Goal: Transaction & Acquisition: Purchase product/service

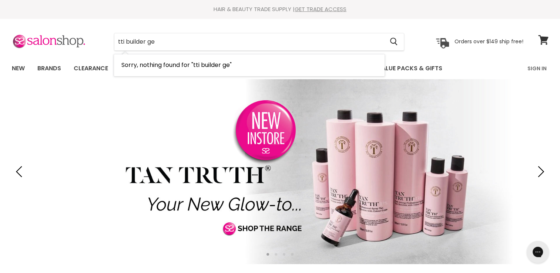
type input "tti builder gel"
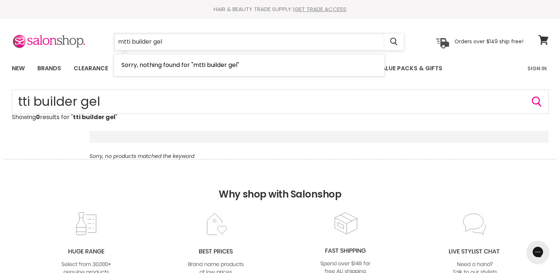
type input "mitti builder gel"
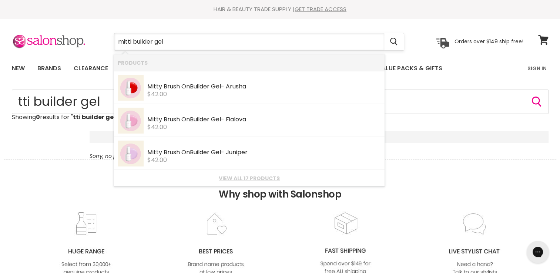
click at [170, 43] on input "mitti builder gel" at bounding box center [249, 41] width 270 height 17
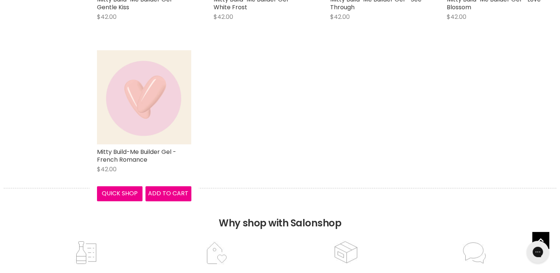
scroll to position [704, 0]
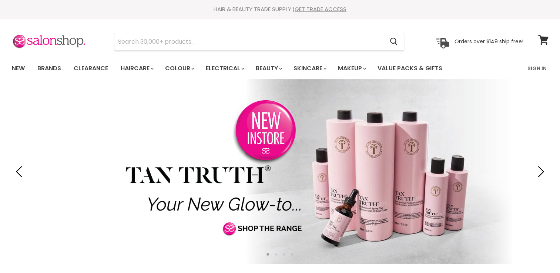
click at [128, 42] on input "Search" at bounding box center [249, 41] width 270 height 17
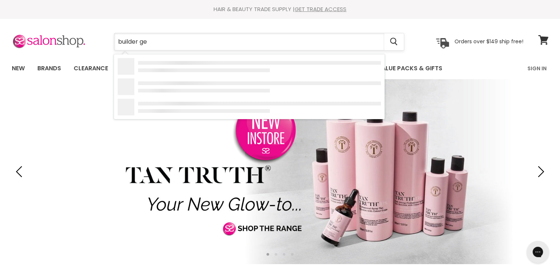
type input "builder gel"
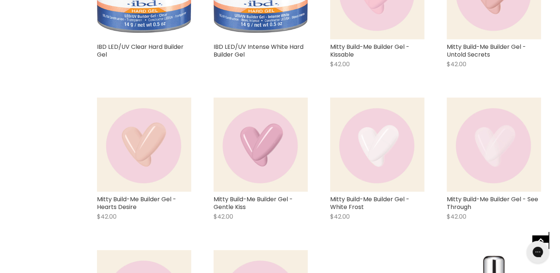
scroll to position [704, 0]
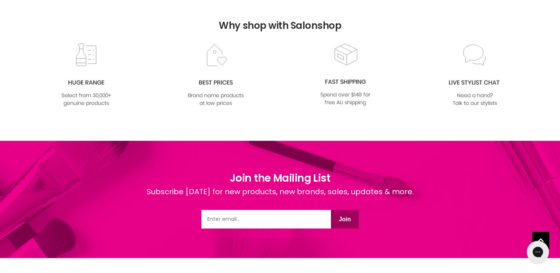
scroll to position [1486, 0]
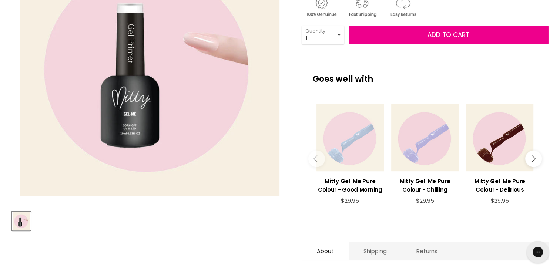
scroll to position [185, 0]
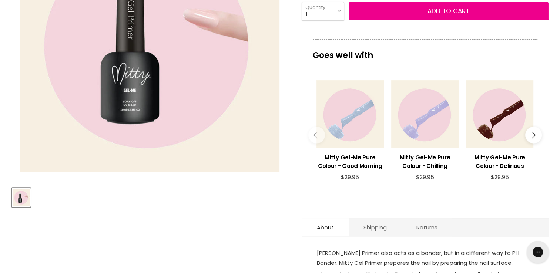
click at [537, 134] on button "Main content" at bounding box center [534, 135] width 17 height 17
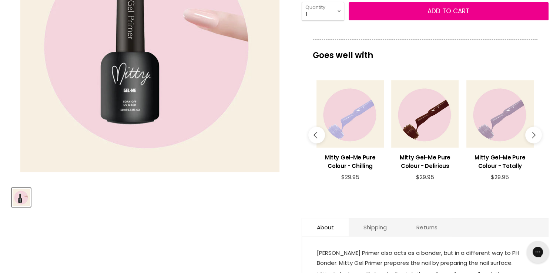
click at [537, 134] on button "Main content" at bounding box center [534, 135] width 17 height 17
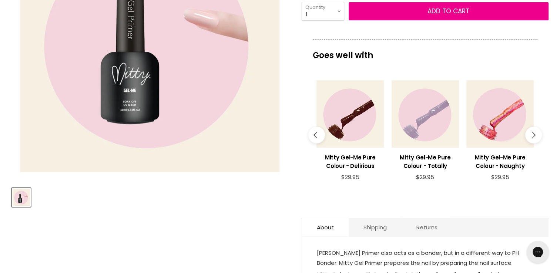
click at [537, 134] on button "Main content" at bounding box center [534, 135] width 17 height 17
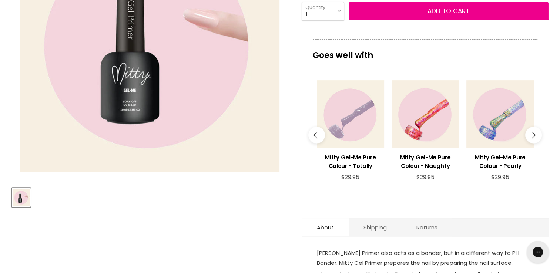
click at [537, 134] on button "Main content" at bounding box center [534, 135] width 17 height 17
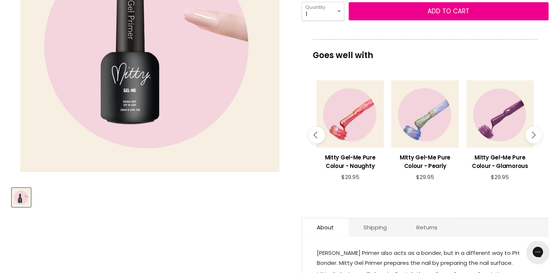
click at [537, 134] on button "Main content" at bounding box center [534, 135] width 17 height 17
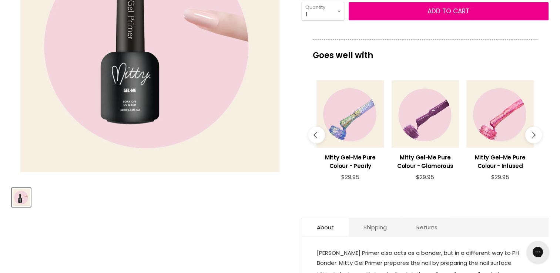
click at [537, 134] on button "Main content" at bounding box center [534, 135] width 17 height 17
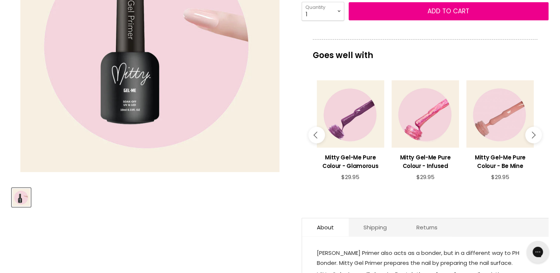
click at [537, 134] on button "Main content" at bounding box center [534, 135] width 17 height 17
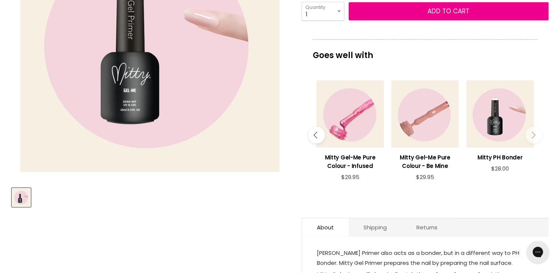
click at [537, 134] on button "Main content" at bounding box center [534, 135] width 17 height 17
click at [528, 135] on button "Main content" at bounding box center [534, 135] width 17 height 17
click at [311, 136] on button "Main content" at bounding box center [316, 135] width 17 height 17
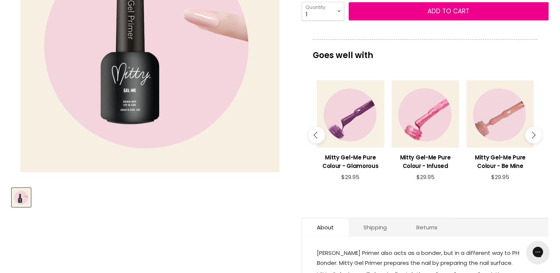
click at [311, 136] on button "Main content" at bounding box center [316, 135] width 17 height 17
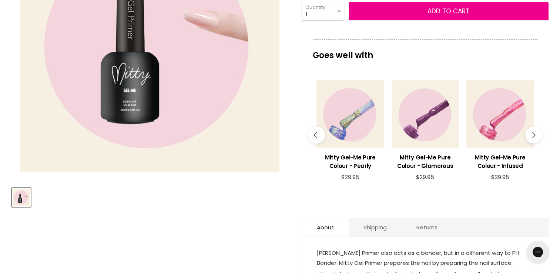
click at [311, 136] on button "Main content" at bounding box center [316, 135] width 17 height 17
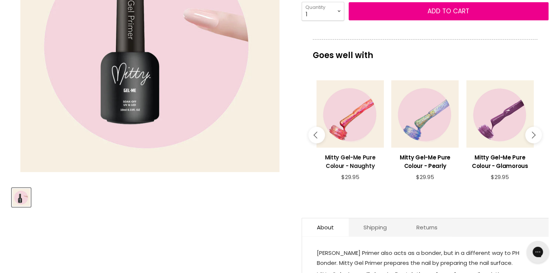
click at [361, 154] on h3 "Mitty Gel-Me Pure Colour - Naughty" at bounding box center [350, 161] width 67 height 17
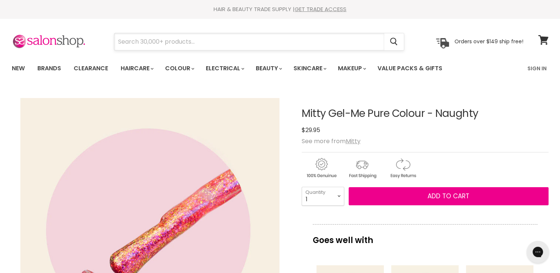
click at [135, 43] on input "Search" at bounding box center [249, 41] width 270 height 17
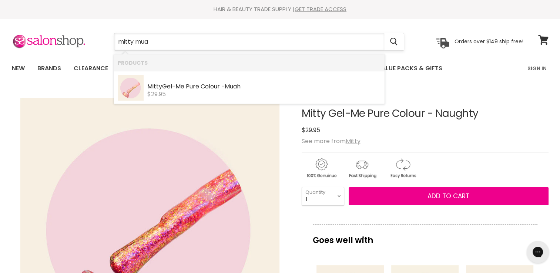
type input "mitty muah"
click at [175, 86] on div "Mitty Gel-Me Pure Colour - Muah" at bounding box center [264, 87] width 234 height 8
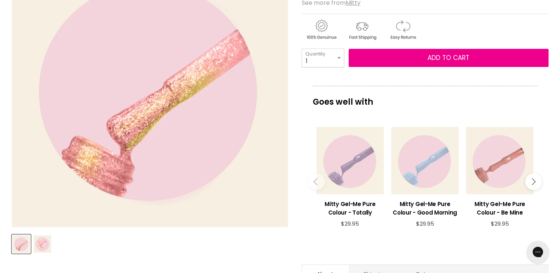
scroll to position [148, 0]
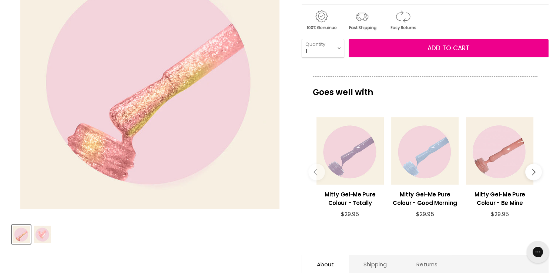
click at [536, 173] on button "Main content" at bounding box center [534, 172] width 17 height 17
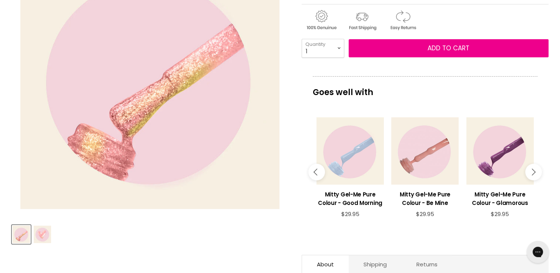
click at [536, 173] on button "Main content" at bounding box center [534, 172] width 17 height 17
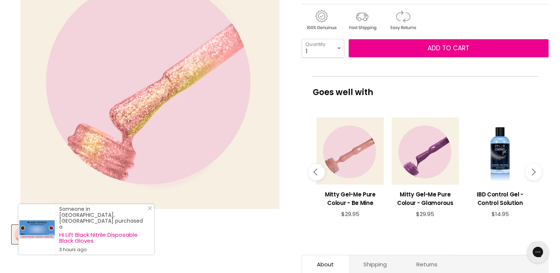
click at [536, 173] on button "Main content" at bounding box center [534, 172] width 17 height 17
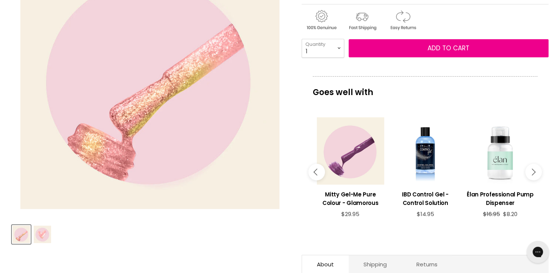
click at [536, 173] on button "Main content" at bounding box center [534, 172] width 17 height 17
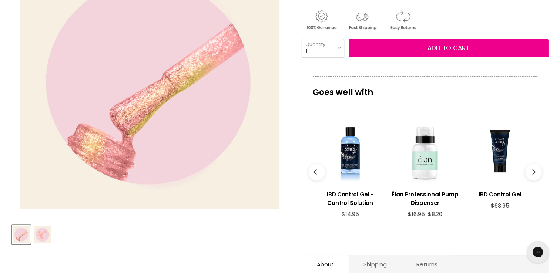
click at [536, 173] on button "Main content" at bounding box center [534, 172] width 17 height 17
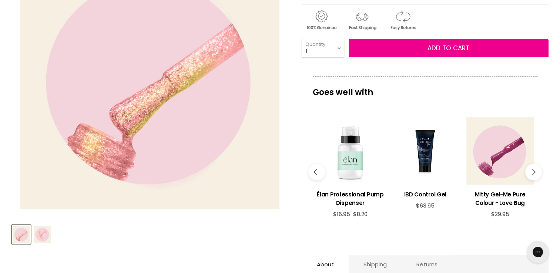
click at [536, 173] on button "Main content" at bounding box center [534, 172] width 17 height 17
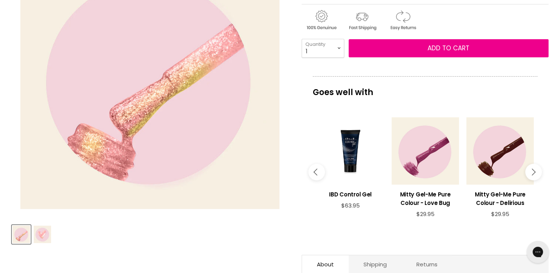
click at [536, 173] on button "Main content" at bounding box center [534, 172] width 17 height 17
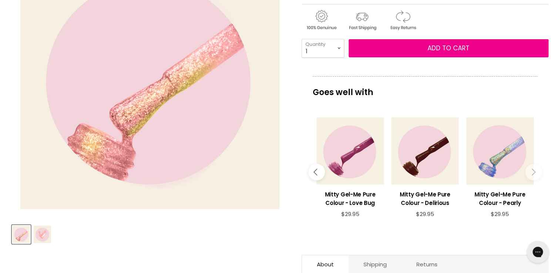
click at [536, 173] on button "Main content" at bounding box center [534, 172] width 17 height 17
click at [535, 173] on button "Main content" at bounding box center [534, 172] width 17 height 17
click at [534, 171] on icon "Main content" at bounding box center [532, 172] width 7 height 7
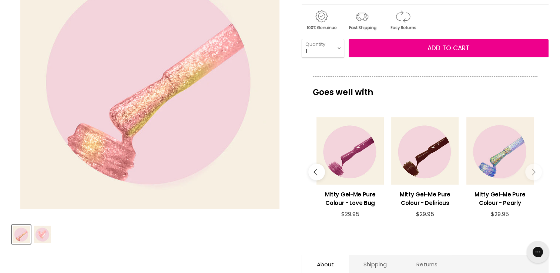
click at [534, 171] on icon "Main content" at bounding box center [532, 172] width 7 height 7
click at [316, 171] on icon "Main content" at bounding box center [317, 172] width 7 height 7
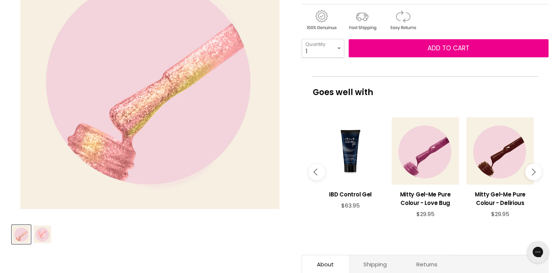
click at [316, 171] on icon "Main content" at bounding box center [317, 172] width 7 height 7
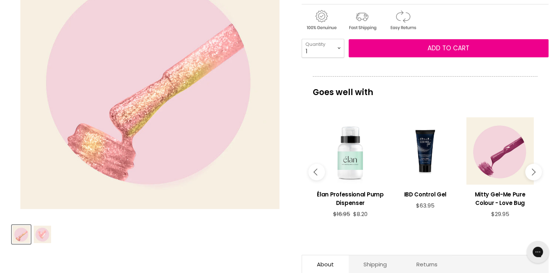
click at [316, 171] on icon "Main content" at bounding box center [317, 172] width 7 height 7
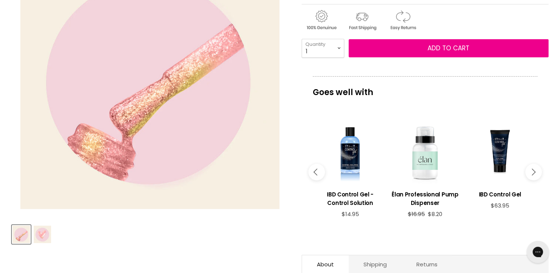
click at [316, 171] on icon "Main content" at bounding box center [317, 172] width 7 height 7
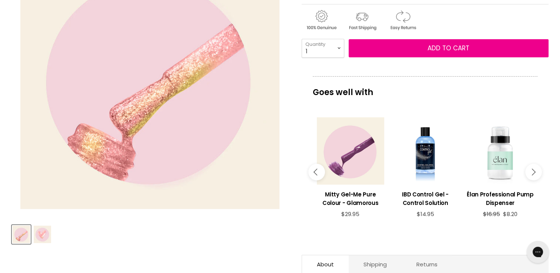
click at [316, 171] on icon "Main content" at bounding box center [317, 172] width 7 height 7
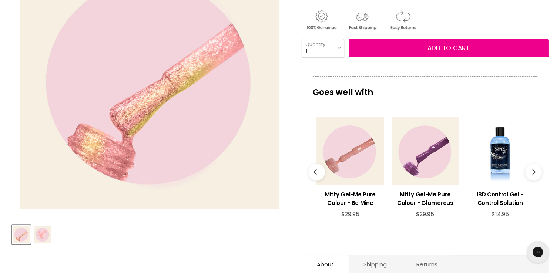
click at [316, 171] on icon "Main content" at bounding box center [317, 172] width 7 height 7
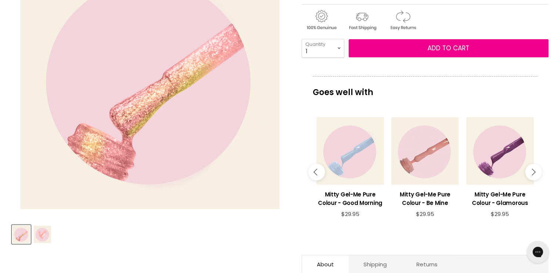
click at [316, 171] on icon "Main content" at bounding box center [317, 172] width 7 height 7
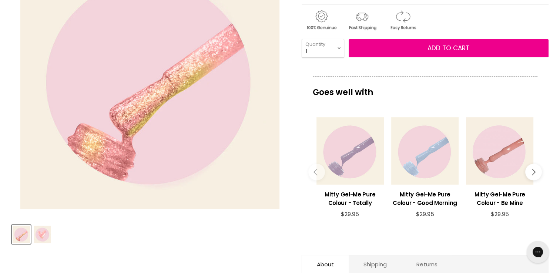
click at [316, 171] on icon "Main content" at bounding box center [317, 172] width 7 height 7
click at [41, 235] on img "Product thumbnails" at bounding box center [42, 234] width 17 height 17
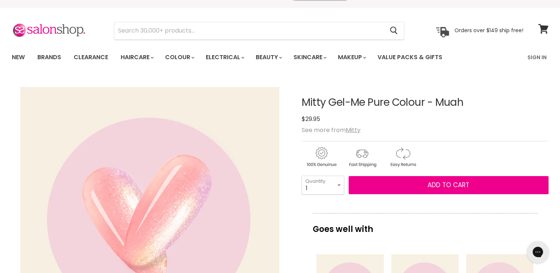
scroll to position [0, 0]
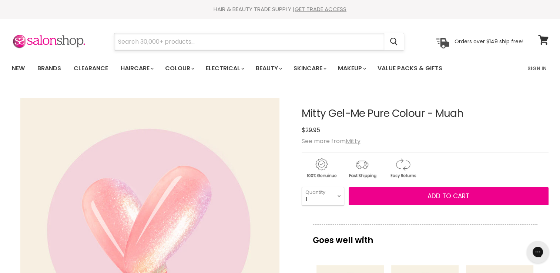
click at [142, 41] on input "Search" at bounding box center [249, 41] width 270 height 17
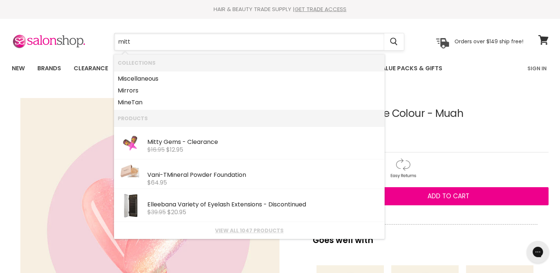
type input "mitty"
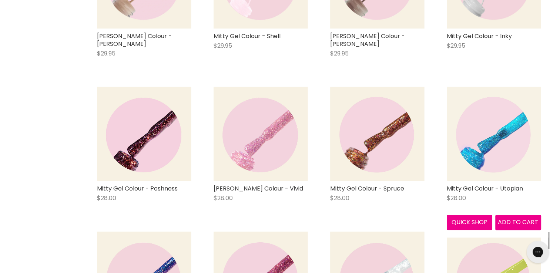
scroll to position [704, 0]
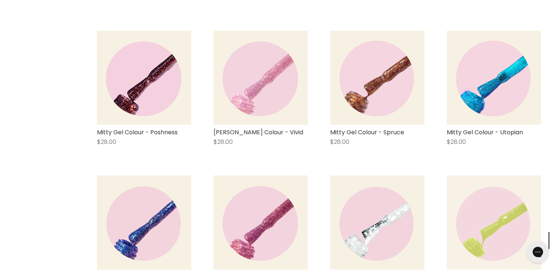
scroll to position [778, 0]
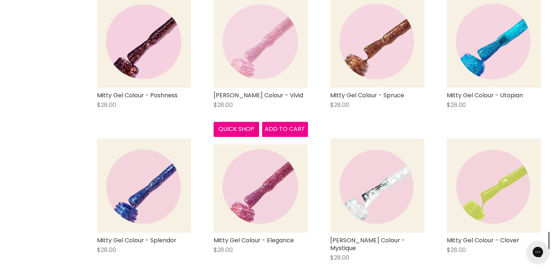
click at [274, 75] on img "Main content" at bounding box center [261, 40] width 94 height 94
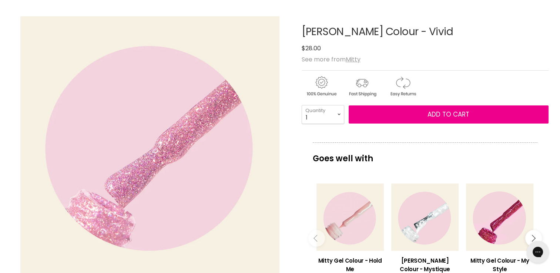
scroll to position [74, 0]
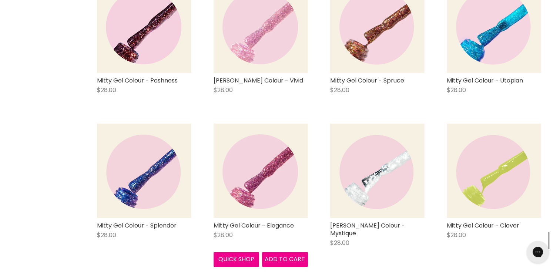
scroll to position [793, 0]
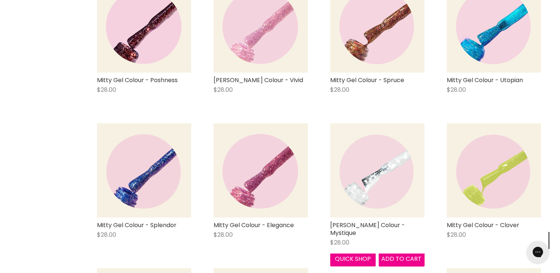
click at [375, 180] on img "Main content" at bounding box center [377, 170] width 94 height 94
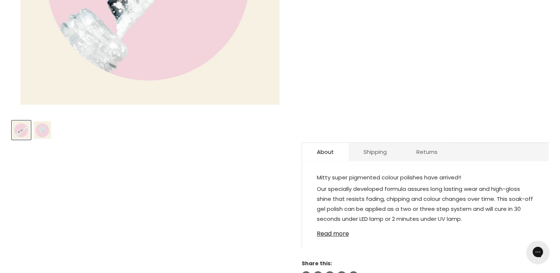
scroll to position [296, 0]
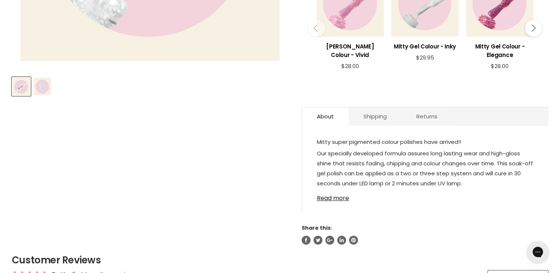
click at [48, 90] on img "Product thumbnails" at bounding box center [42, 86] width 17 height 17
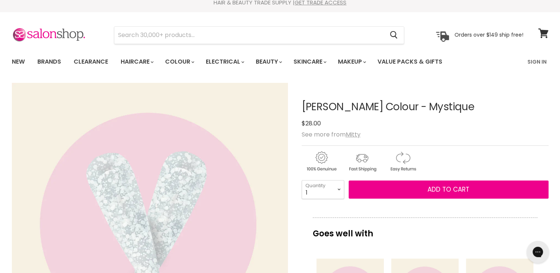
scroll to position [0, 0]
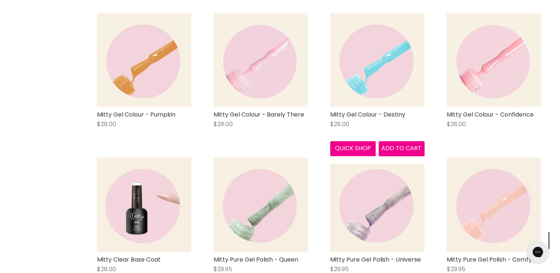
scroll to position [1049, 0]
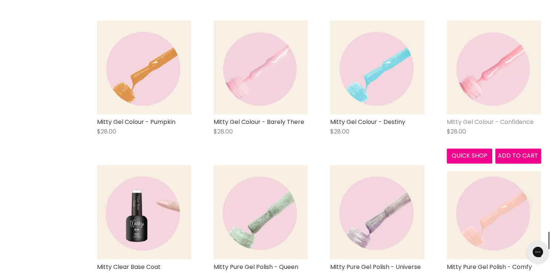
click at [501, 118] on link "Mitty Gel Colour - Confidence" at bounding box center [490, 122] width 87 height 9
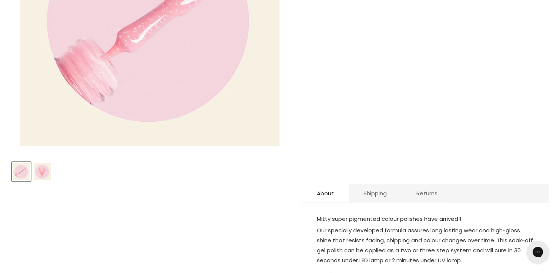
scroll to position [222, 0]
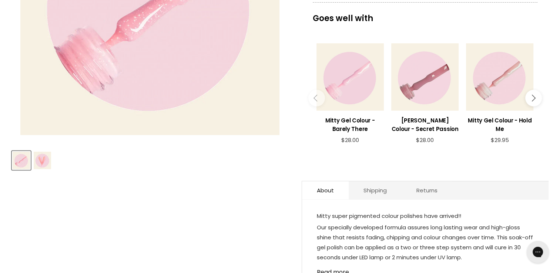
click at [44, 161] on img "Product thumbnails" at bounding box center [42, 160] width 17 height 17
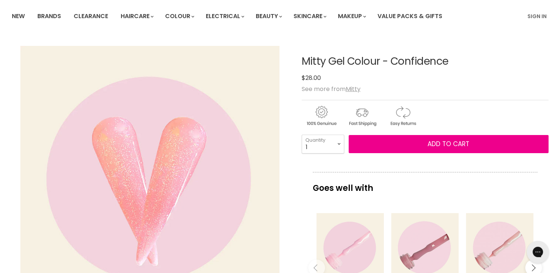
scroll to position [0, 0]
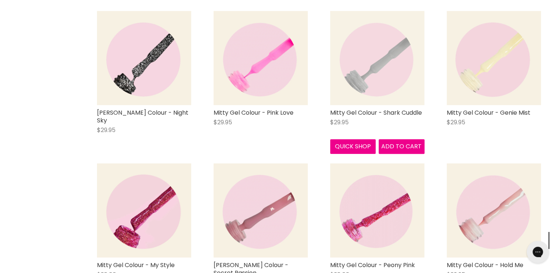
scroll to position [605, 0]
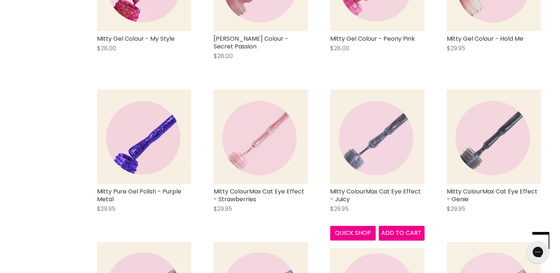
scroll to position [827, 0]
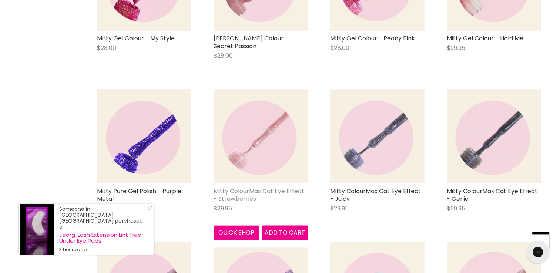
click at [240, 187] on link "Mitty ColourMax Cat Eye Effect - Strawberries" at bounding box center [259, 195] width 91 height 16
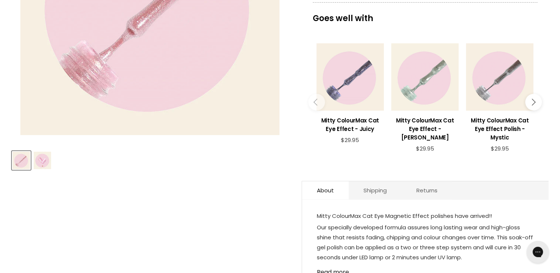
click at [41, 160] on img "Product thumbnails" at bounding box center [42, 160] width 17 height 17
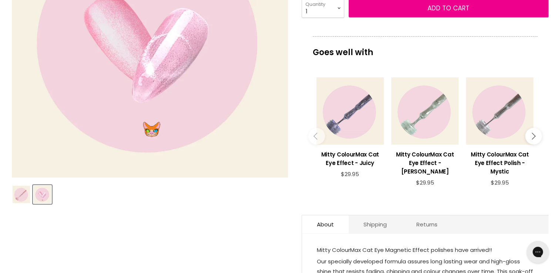
scroll to position [111, 0]
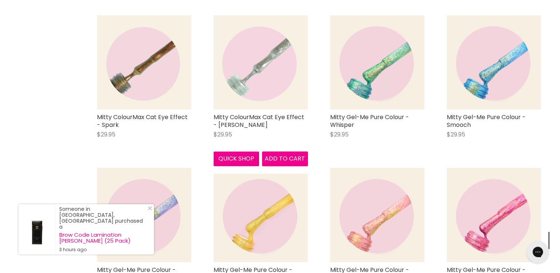
scroll to position [1220, 0]
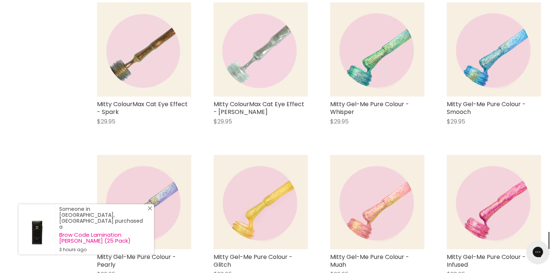
click at [152, 211] on icon "Close Icon" at bounding box center [150, 208] width 4 height 4
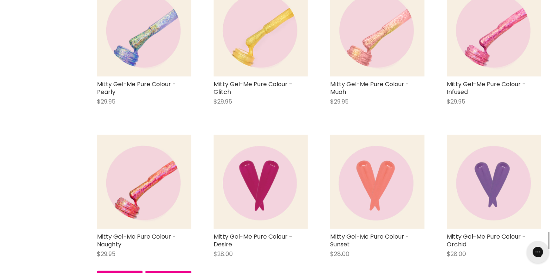
scroll to position [1405, 0]
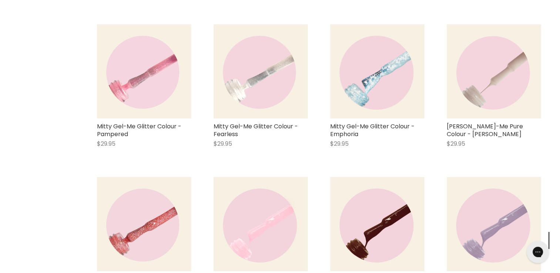
scroll to position [2368, 0]
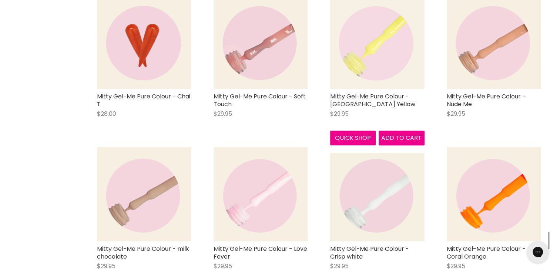
scroll to position [3367, 0]
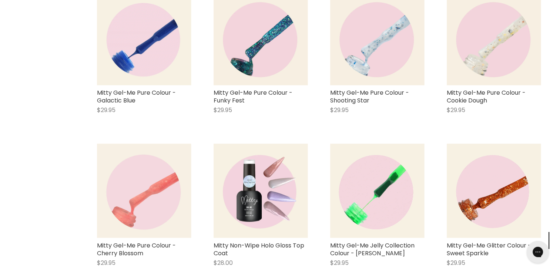
scroll to position [3849, 0]
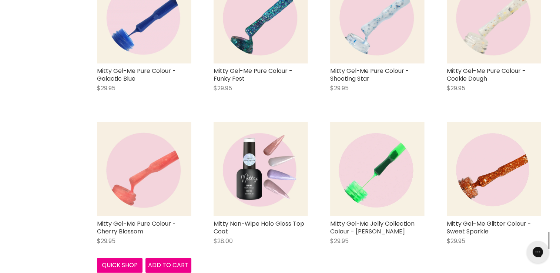
click at [145, 202] on div "Mitty Gel-Me Pure Colour - Cherry Blossom $29.95 Mitty Quick shop Add to cart" at bounding box center [144, 197] width 109 height 166
click at [142, 220] on link "Mitty Gel-Me Pure Colour - Cherry Blossom" at bounding box center [136, 228] width 79 height 16
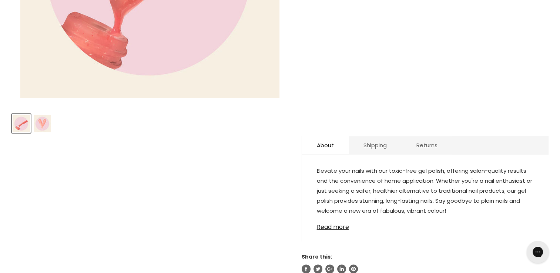
click at [36, 121] on img "Product thumbnails" at bounding box center [42, 123] width 17 height 17
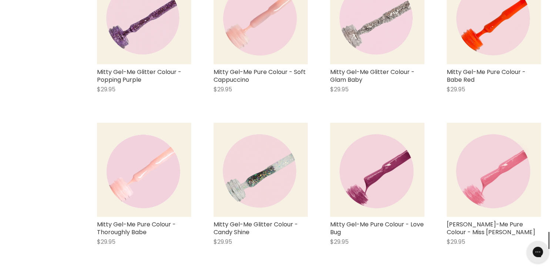
scroll to position [529, 0]
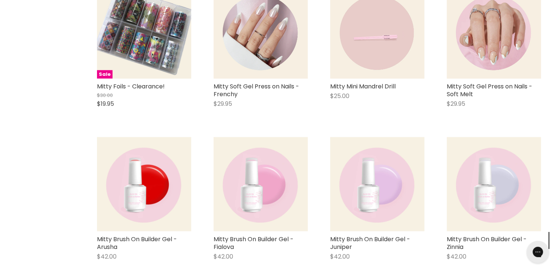
scroll to position [1603, 0]
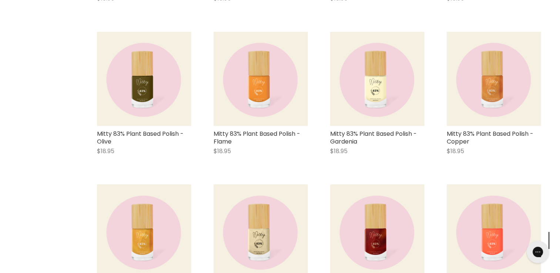
scroll to position [2492, 0]
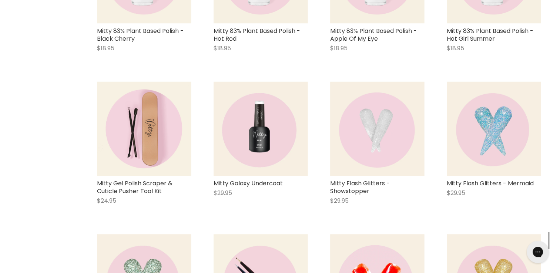
scroll to position [3454, 0]
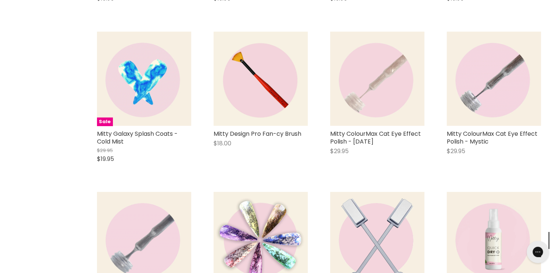
scroll to position [4491, 0]
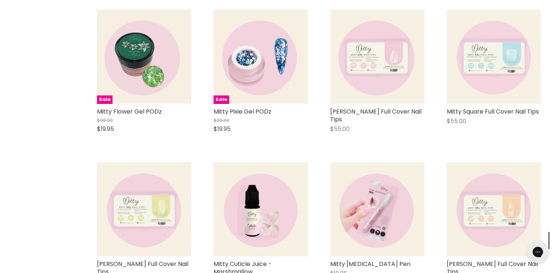
scroll to position [5417, 0]
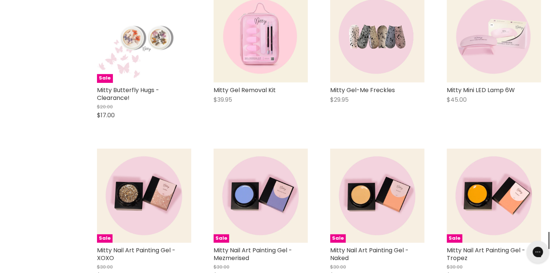
scroll to position [6195, 0]
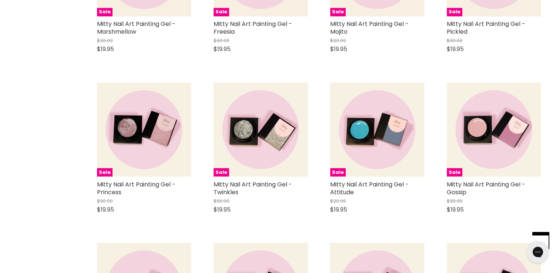
scroll to position [6936, 0]
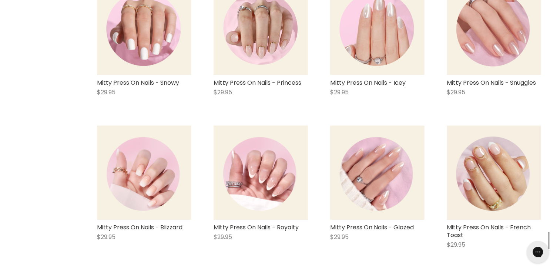
scroll to position [8121, 0]
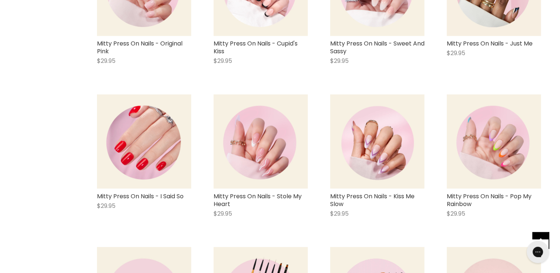
scroll to position [8787, 0]
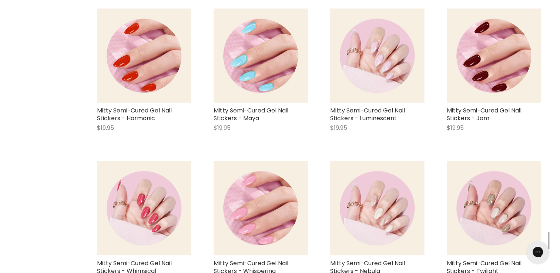
scroll to position [9972, 0]
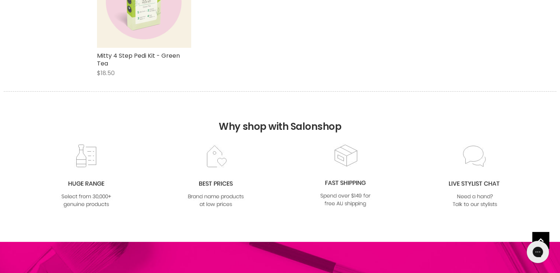
scroll to position [10417, 0]
